Goal: Check status: Check status

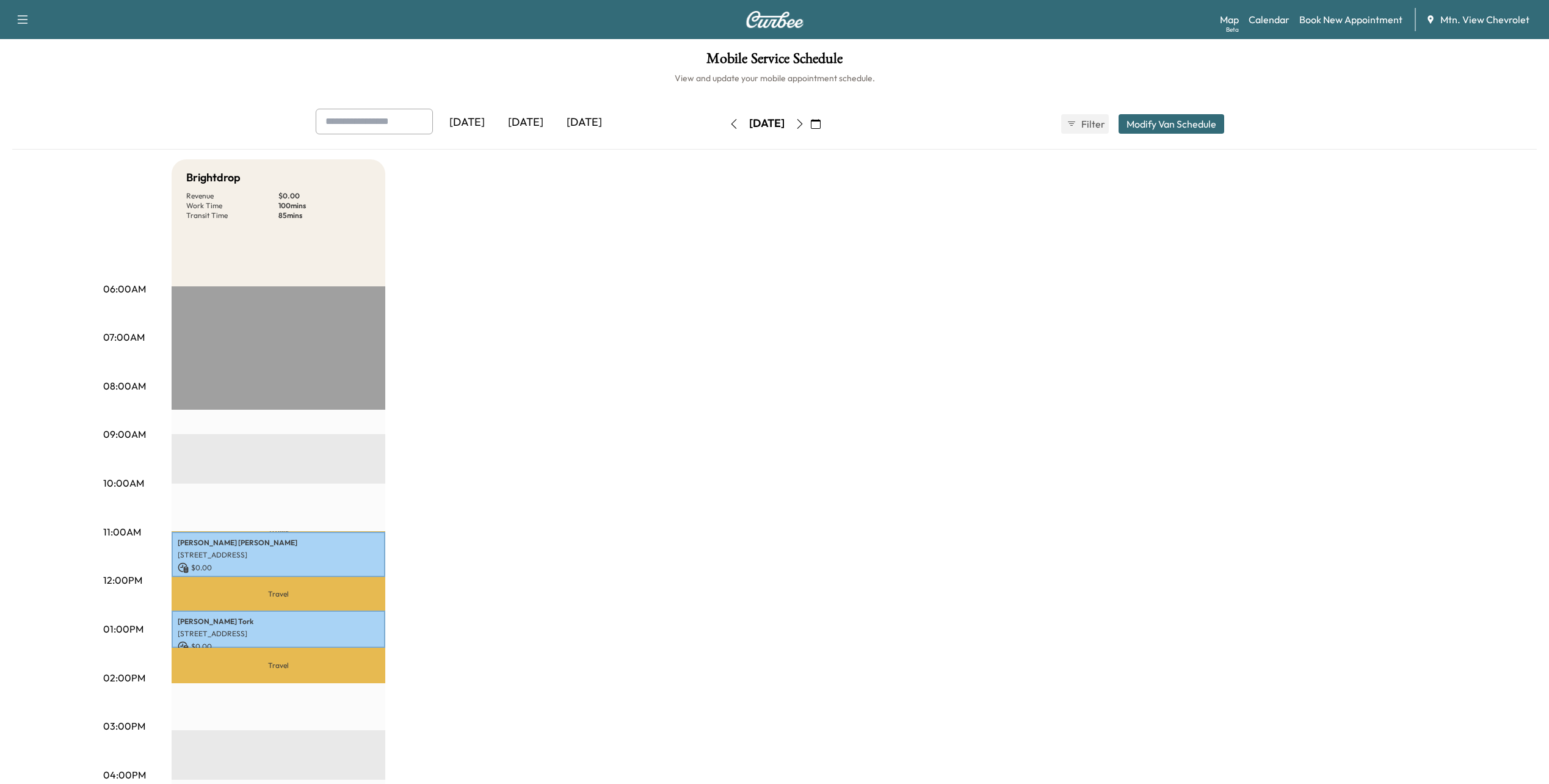
click at [540, 127] on div "[DATE]" at bounding box center [525, 123] width 58 height 28
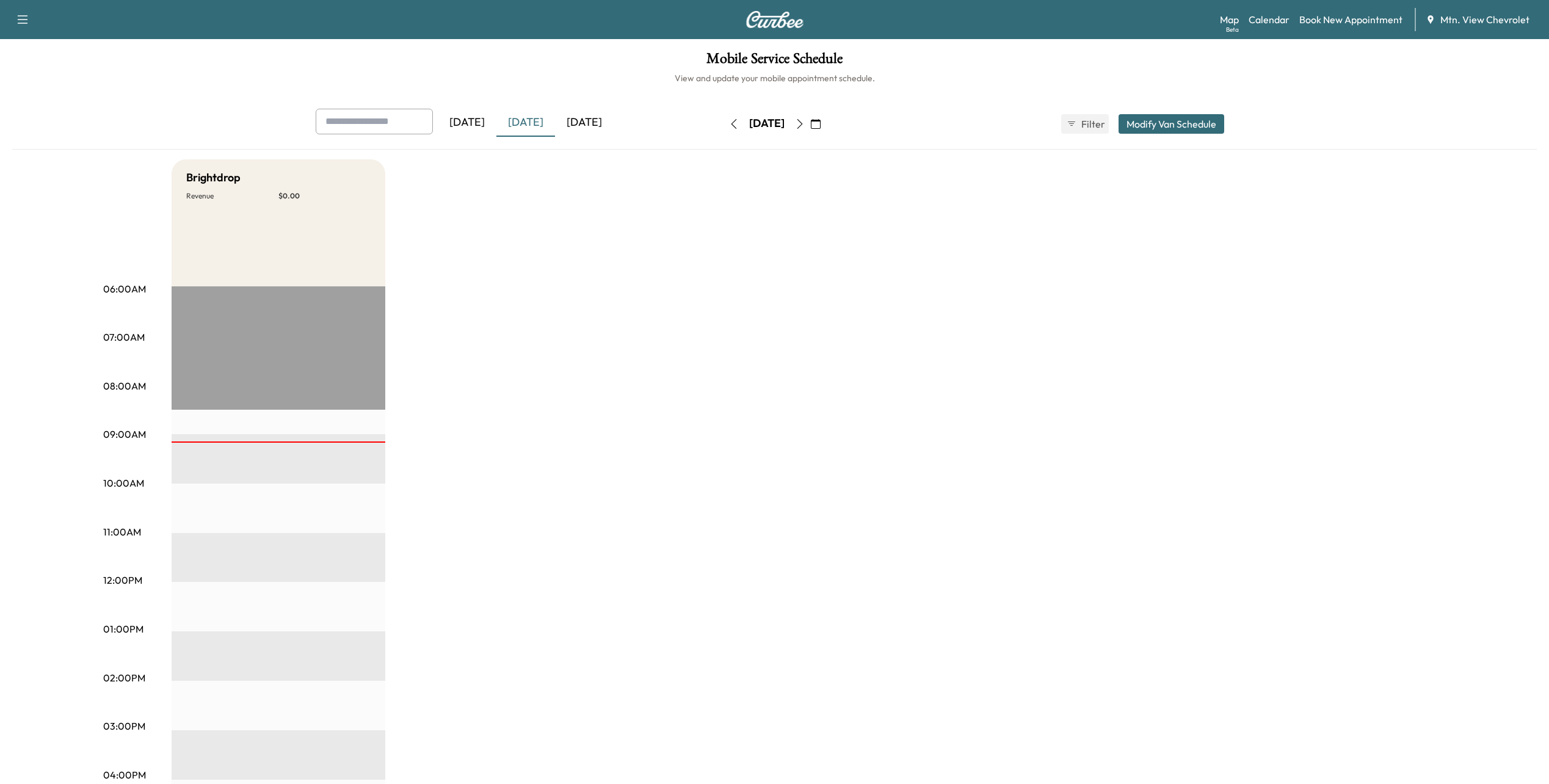
click at [578, 121] on div "[DATE]" at bounding box center [584, 123] width 58 height 28
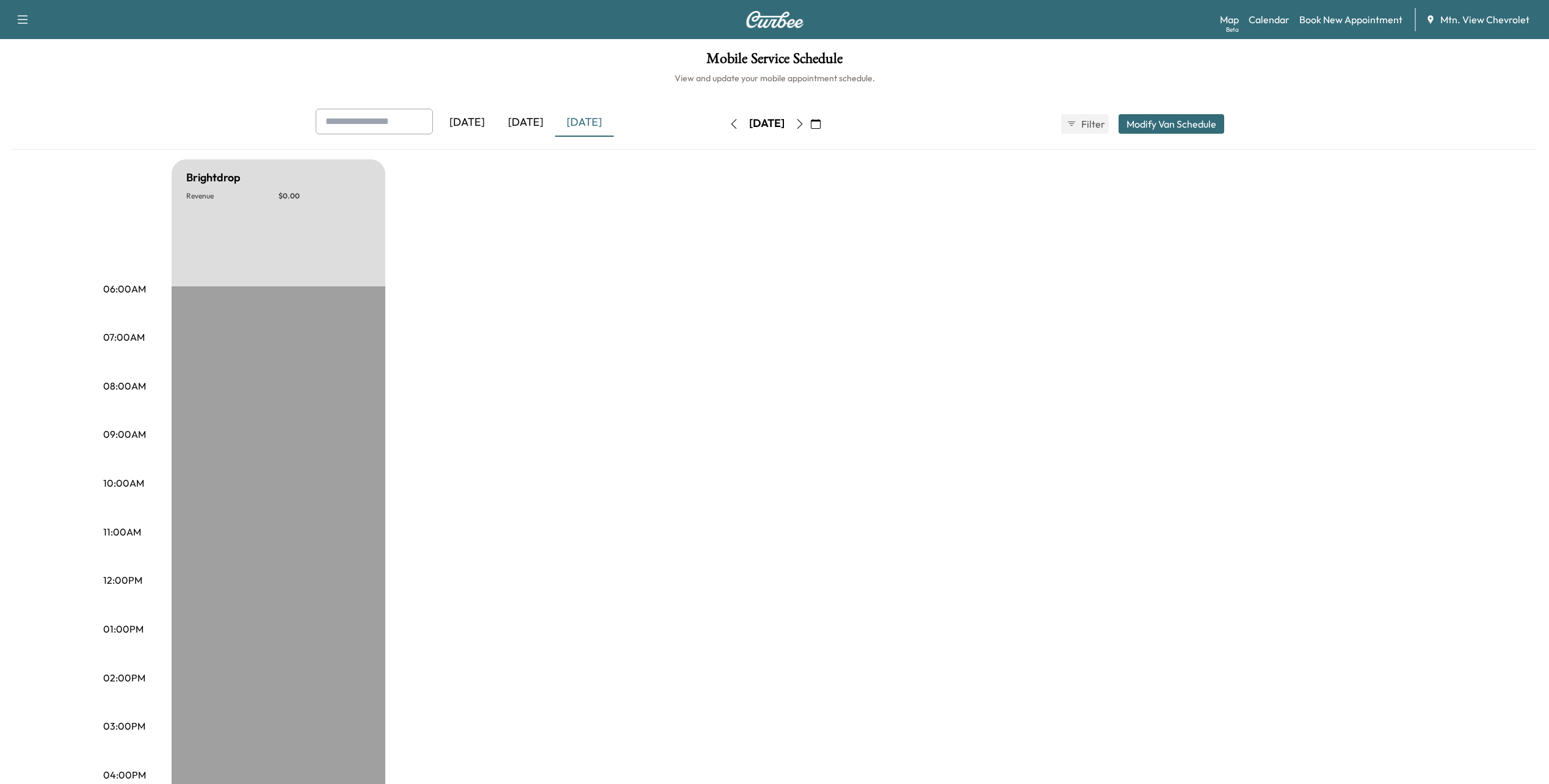
click at [483, 124] on div "[DATE]" at bounding box center [466, 123] width 58 height 28
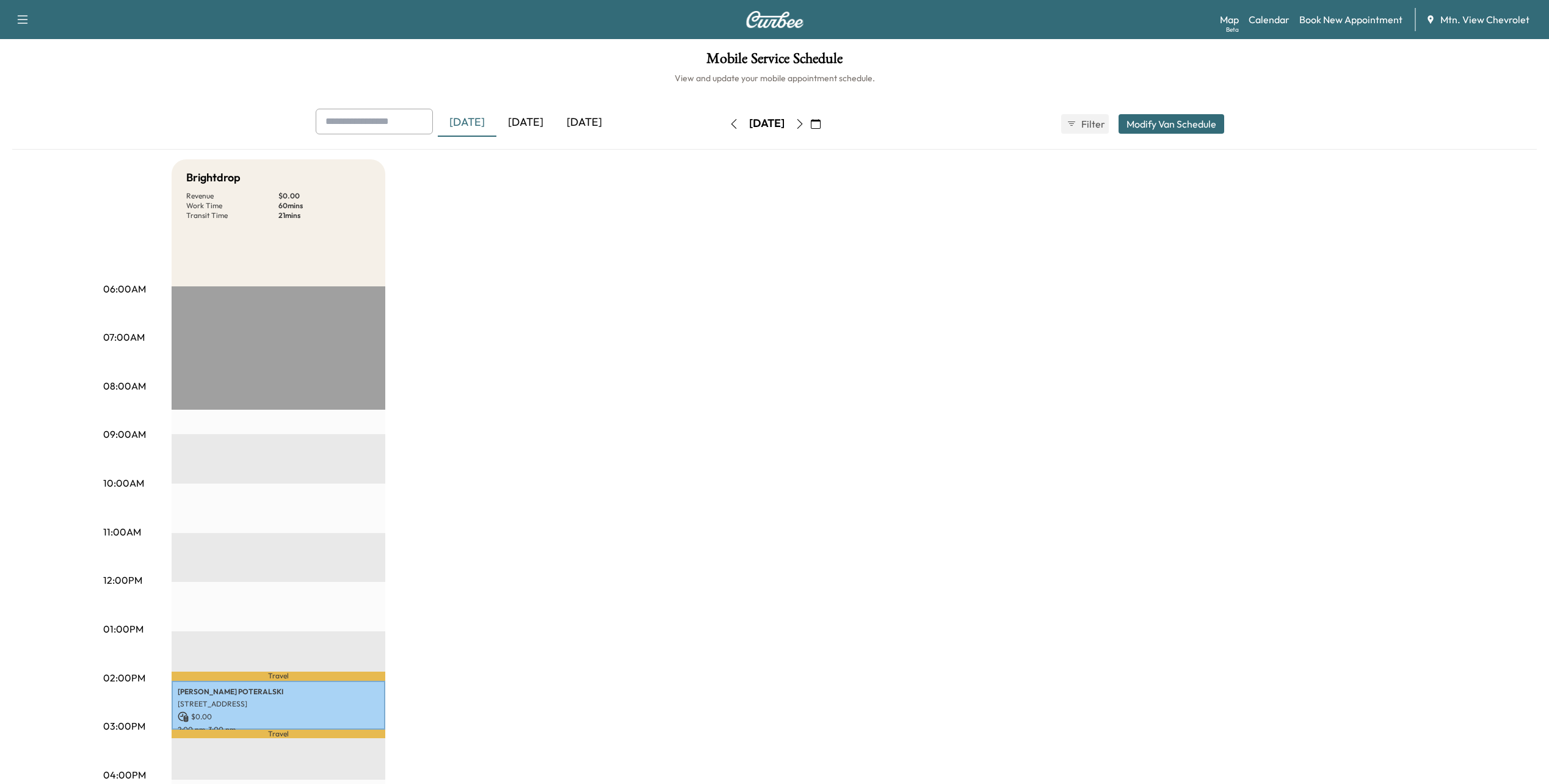
click at [525, 122] on div "[DATE]" at bounding box center [525, 123] width 58 height 28
